Goal: Task Accomplishment & Management: Manage account settings

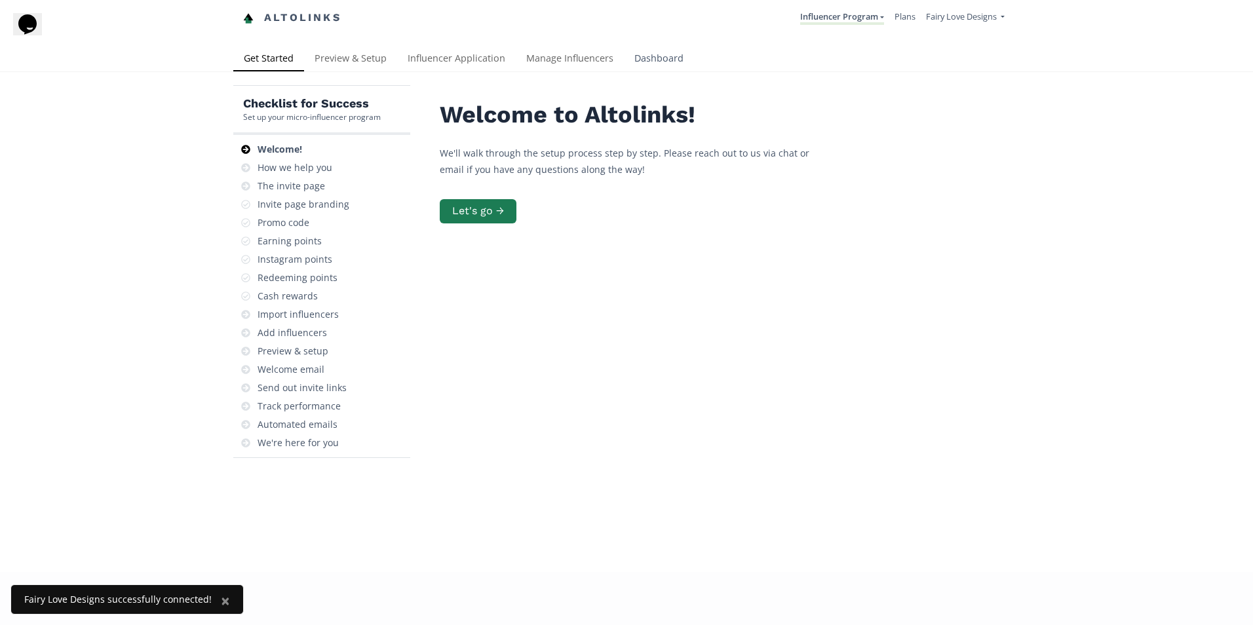
click at [651, 58] on link "Dashboard" at bounding box center [659, 60] width 70 height 26
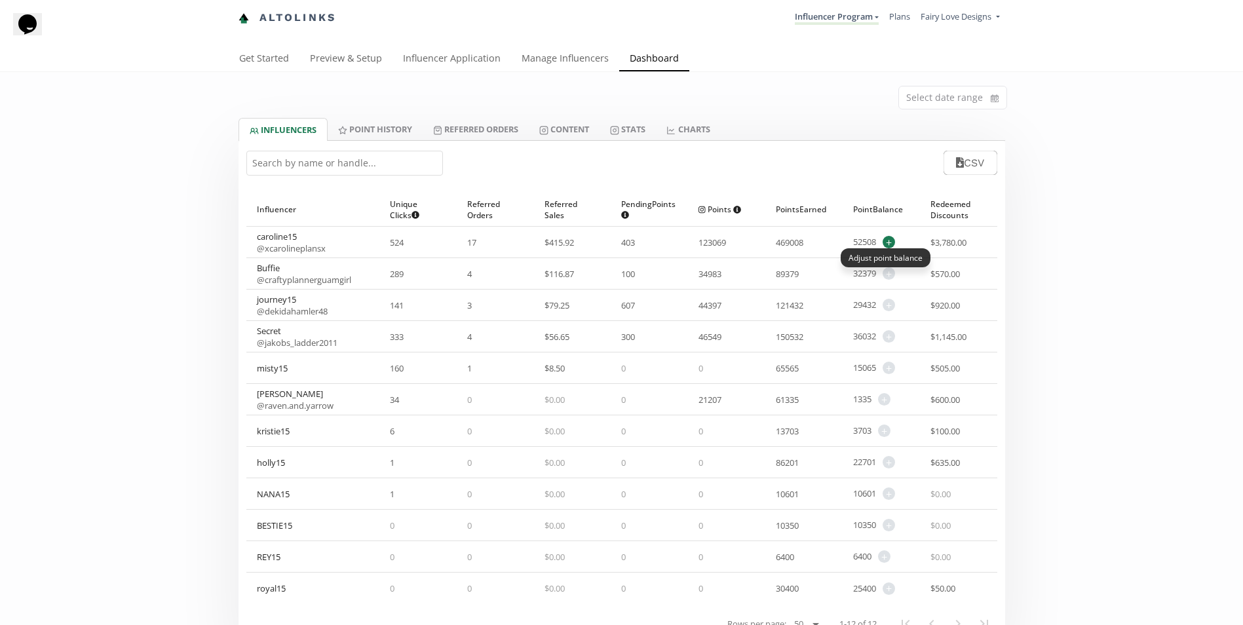
click at [890, 245] on span "+" at bounding box center [889, 242] width 12 height 12
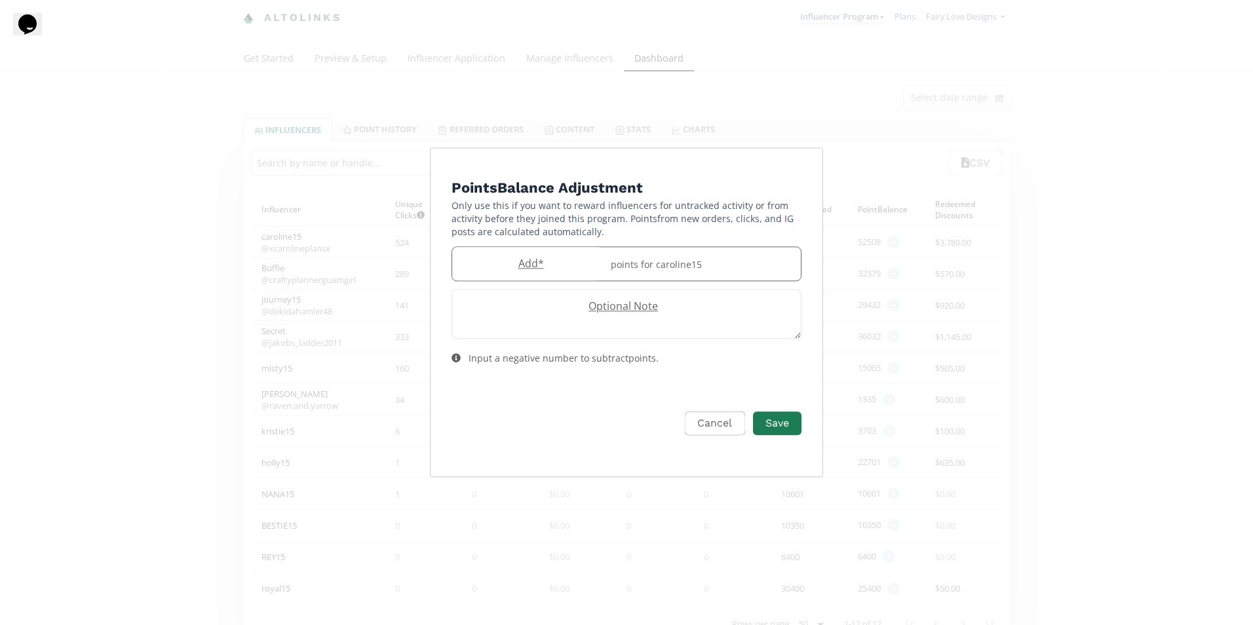
click at [642, 267] on div "points for caroline15" at bounding box center [702, 263] width 198 height 33
type input "1200"
click at [779, 415] on button "Save" at bounding box center [777, 424] width 52 height 28
